Goal: Transaction & Acquisition: Obtain resource

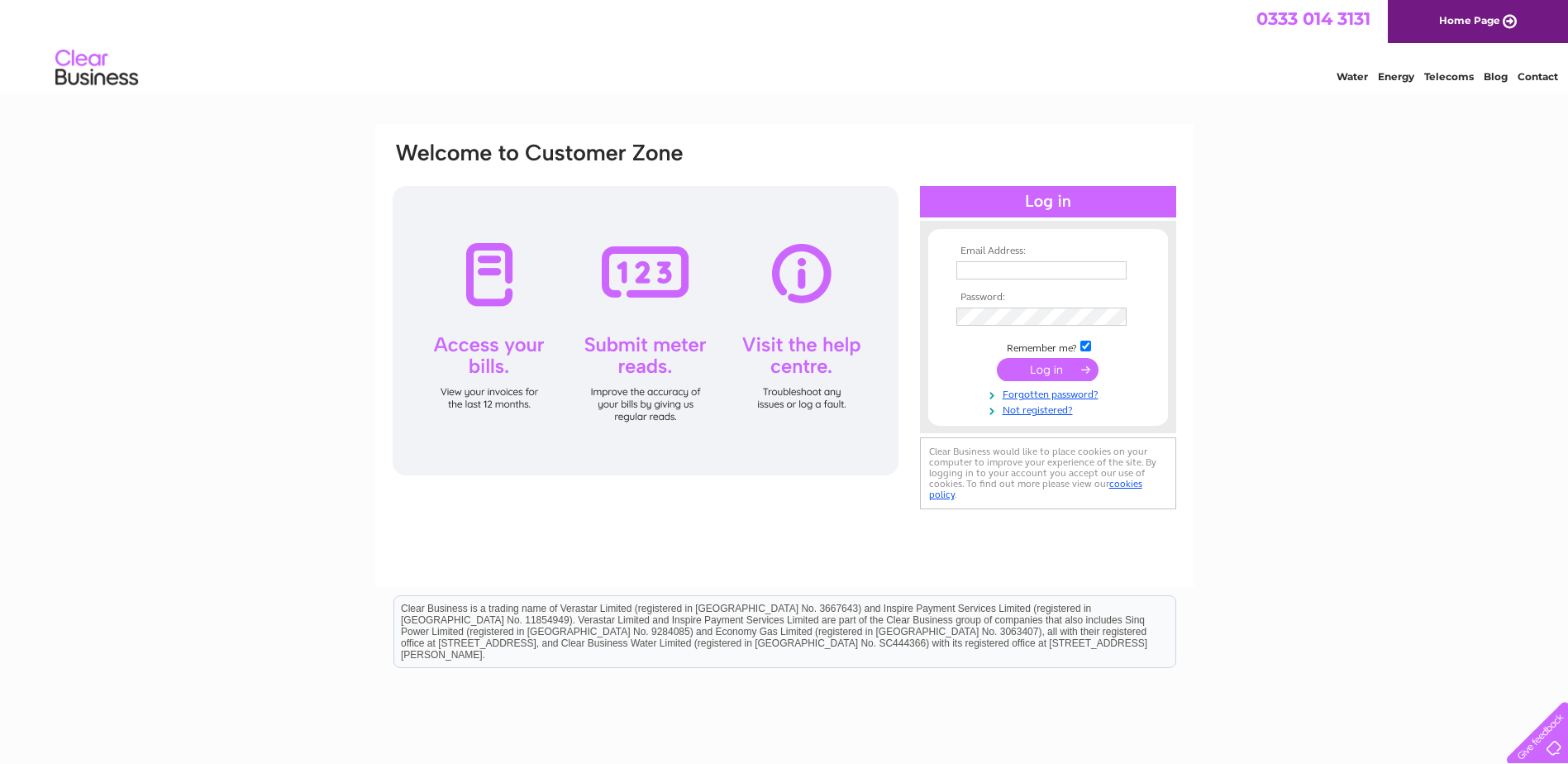
click at [986, 269] on input "text" at bounding box center [1042, 270] width 170 height 18
type input "accounts@odforkney.com"
click at [1062, 372] on input "submit" at bounding box center [1047, 370] width 101 height 24
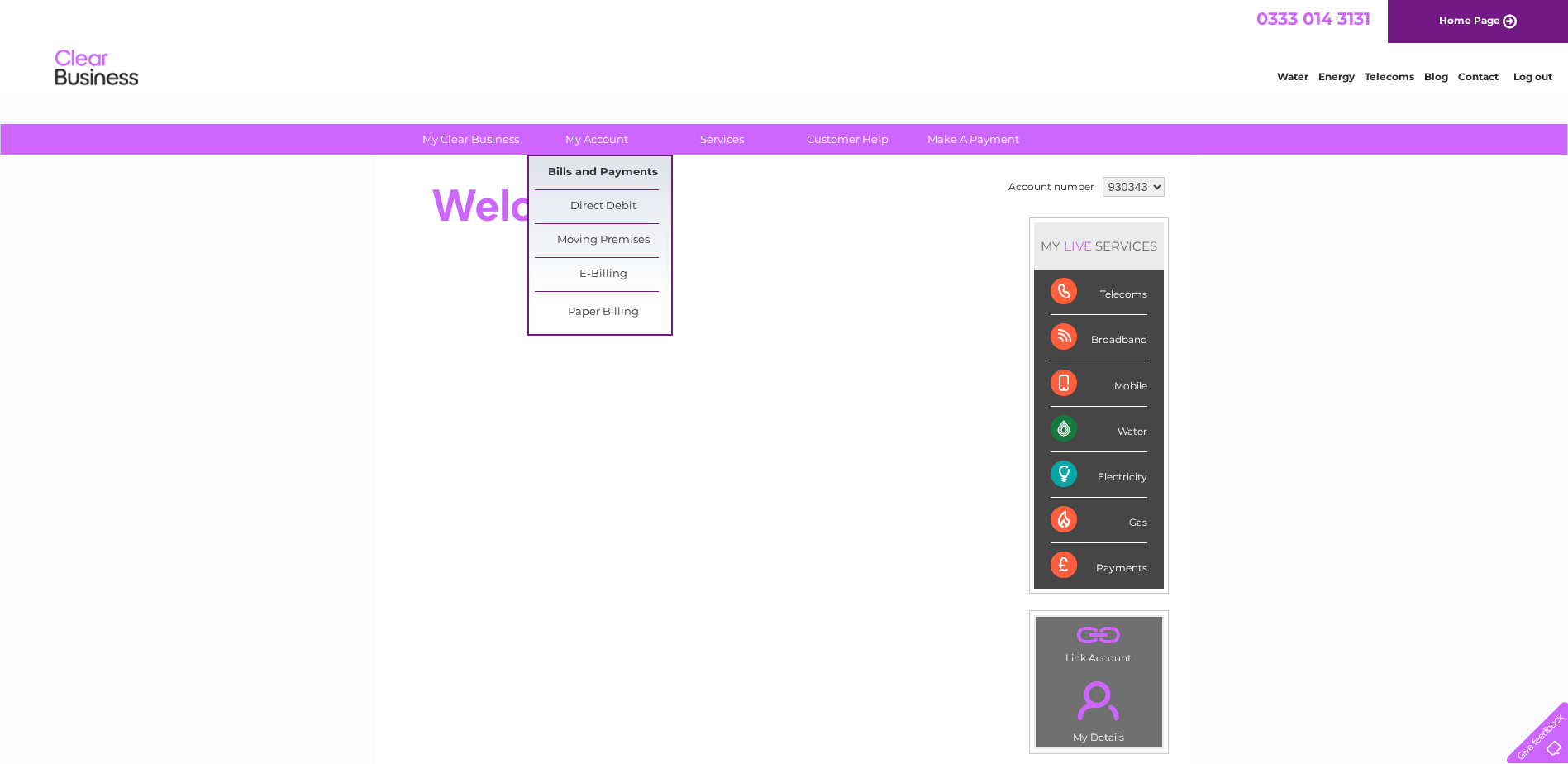
click at [622, 169] on link "Bills and Payments" at bounding box center [602, 172] width 137 height 33
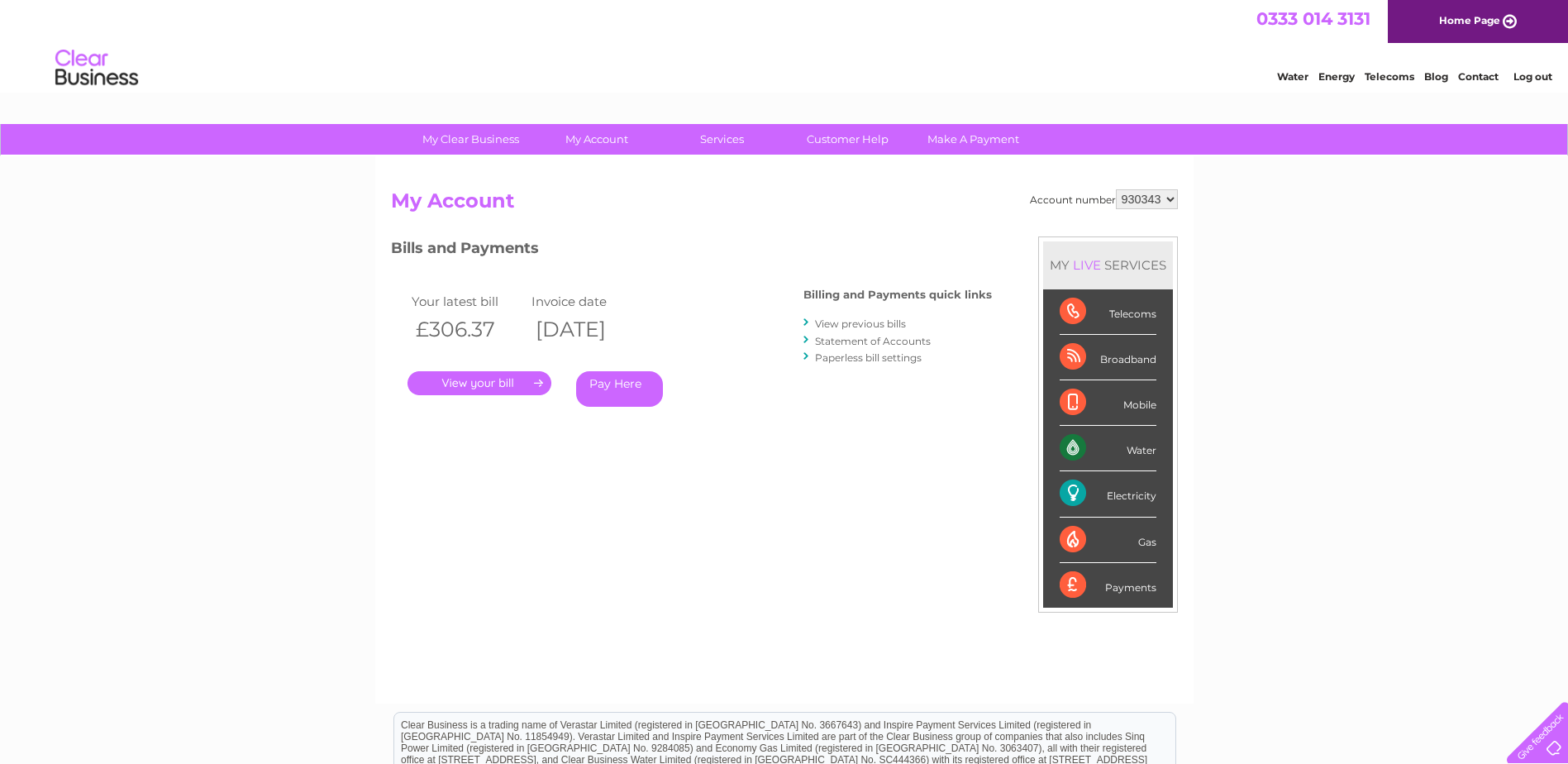
click at [509, 372] on link "." at bounding box center [479, 383] width 144 height 24
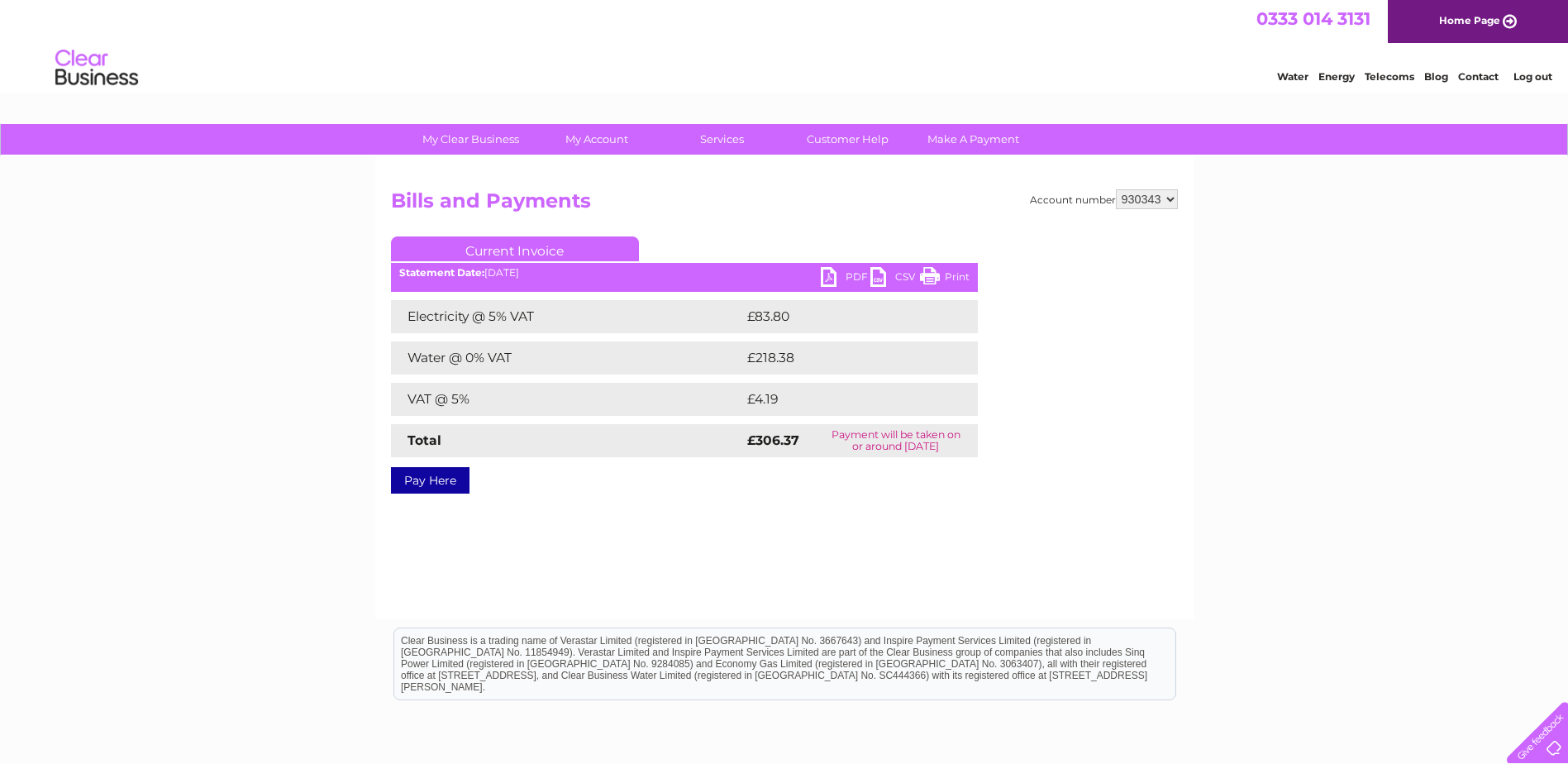
click at [832, 275] on link "PDF" at bounding box center [845, 279] width 50 height 24
click at [1528, 77] on link "Log out" at bounding box center [1533, 77] width 39 height 13
